Goal: Task Accomplishment & Management: Use online tool/utility

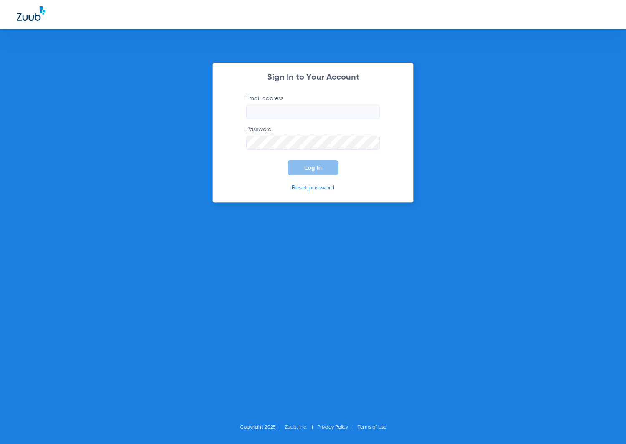
type input "[EMAIL_ADDRESS][DOMAIN_NAME]"
click at [302, 174] on button "Log In" at bounding box center [313, 167] width 51 height 15
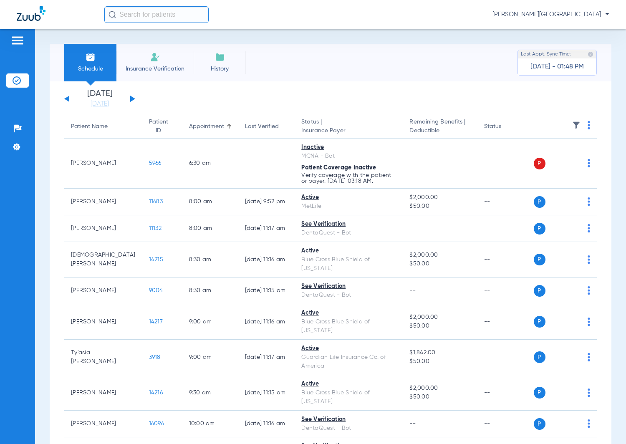
click at [132, 96] on button at bounding box center [132, 99] width 5 height 6
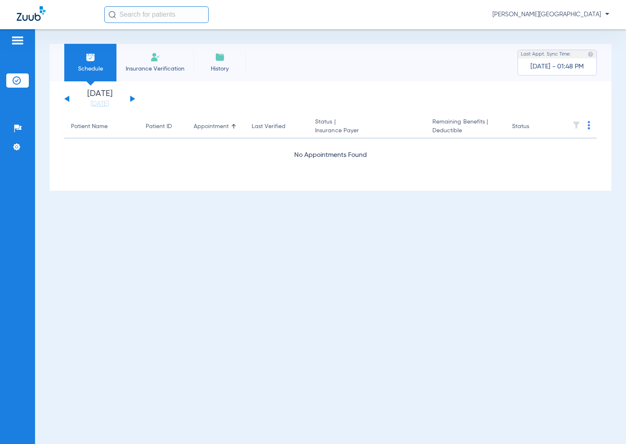
click at [132, 96] on button at bounding box center [132, 99] width 5 height 6
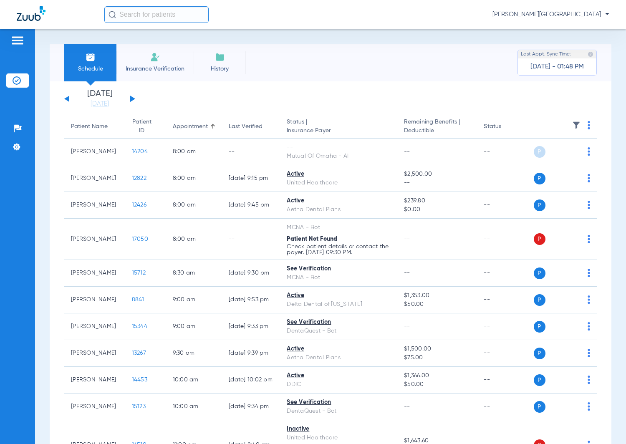
click at [66, 95] on div "[DATE] [DATE] [DATE] [DATE] [DATE] [DATE] [DATE] [DATE] [DATE] [DATE] [DATE] [D…" at bounding box center [99, 99] width 71 height 18
click at [66, 99] on button at bounding box center [66, 99] width 5 height 6
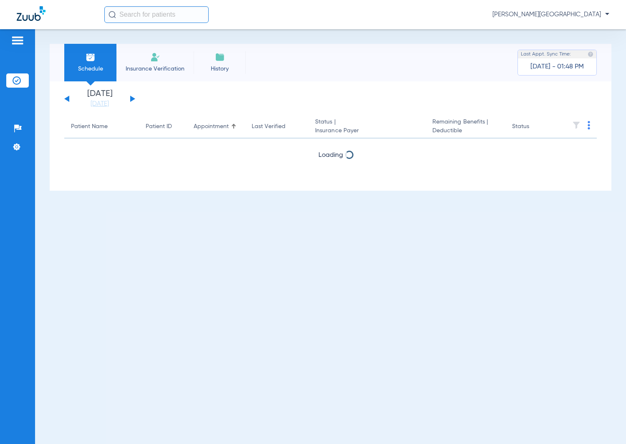
click at [588, 128] on img at bounding box center [589, 125] width 3 height 8
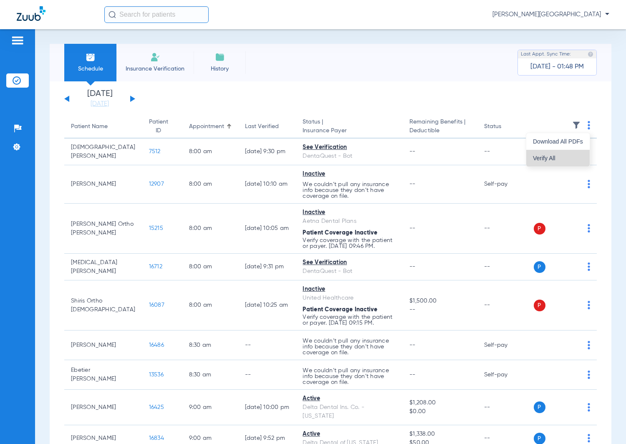
click at [560, 157] on span "Verify All" at bounding box center [558, 158] width 50 height 6
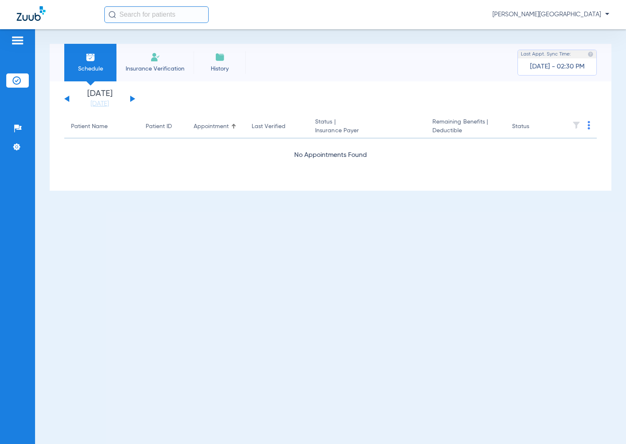
click at [18, 37] on img at bounding box center [17, 41] width 13 height 10
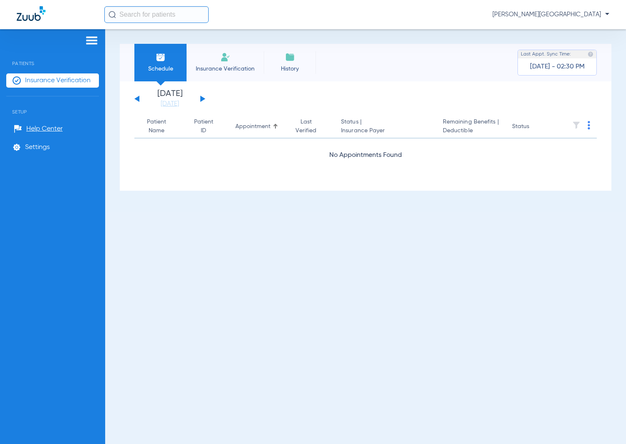
click at [35, 84] on span "Insurance Verification" at bounding box center [58, 80] width 66 height 8
click at [213, 68] on span "Insurance Verification" at bounding box center [225, 69] width 65 height 8
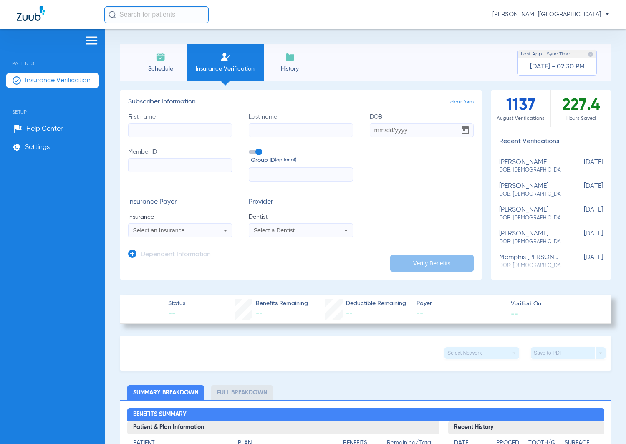
click at [170, 65] on span "Schedule" at bounding box center [161, 69] width 40 height 8
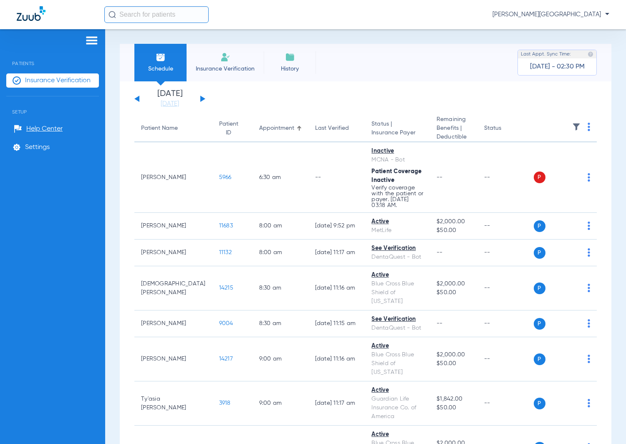
click at [203, 96] on div "[DATE] [DATE] [DATE] [DATE] [DATE] [DATE] [DATE] [DATE] [DATE] [DATE] [DATE] [D…" at bounding box center [169, 99] width 71 height 18
click at [201, 97] on button at bounding box center [202, 99] width 5 height 6
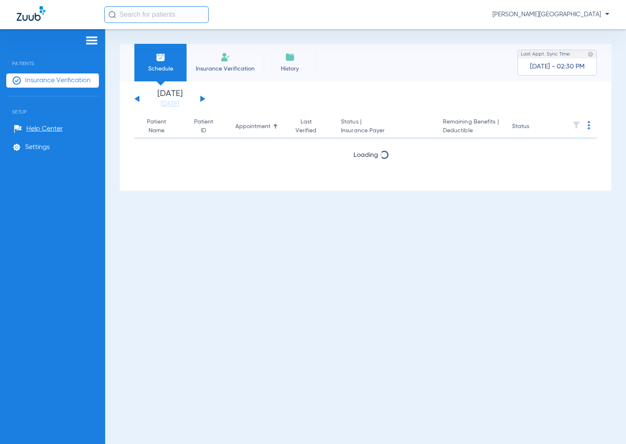
click at [201, 97] on button at bounding box center [202, 99] width 5 height 6
click at [202, 97] on button at bounding box center [202, 99] width 5 height 6
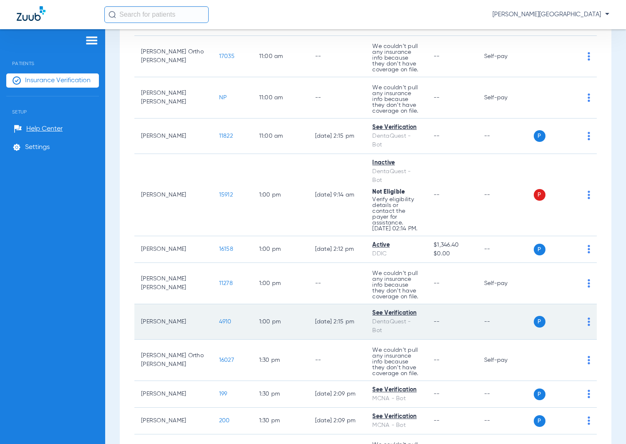
scroll to position [940, 0]
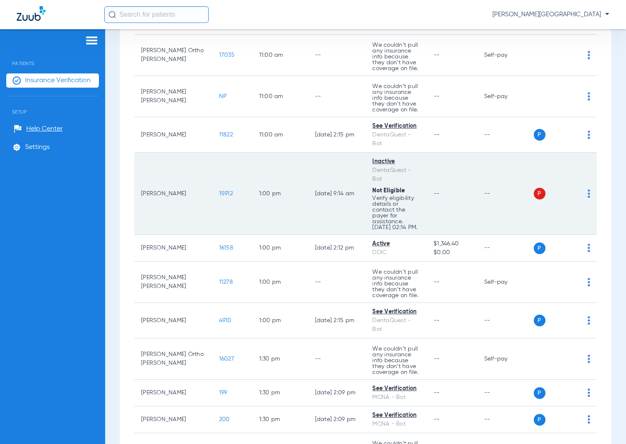
click at [579, 188] on div "P S" at bounding box center [562, 194] width 57 height 12
click at [588, 190] on img at bounding box center [589, 194] width 3 height 8
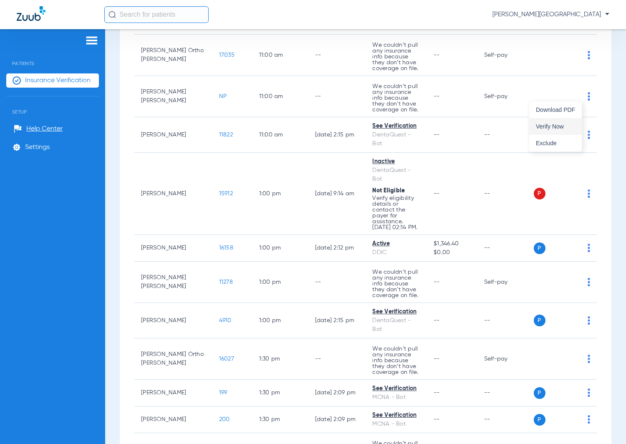
click at [570, 127] on span "Verify Now" at bounding box center [555, 127] width 39 height 6
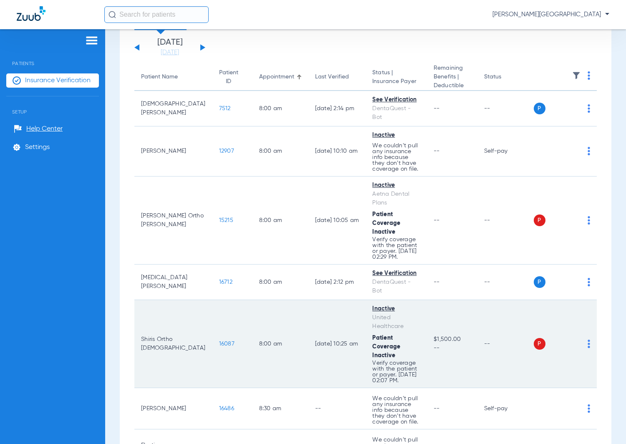
scroll to position [0, 0]
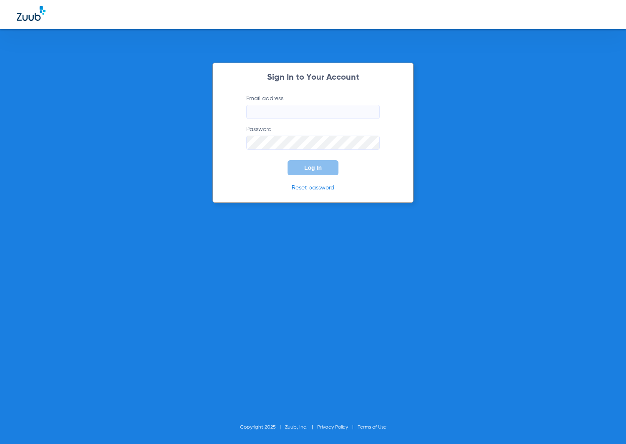
type input "[EMAIL_ADDRESS][DOMAIN_NAME]"
